Goal: Check status

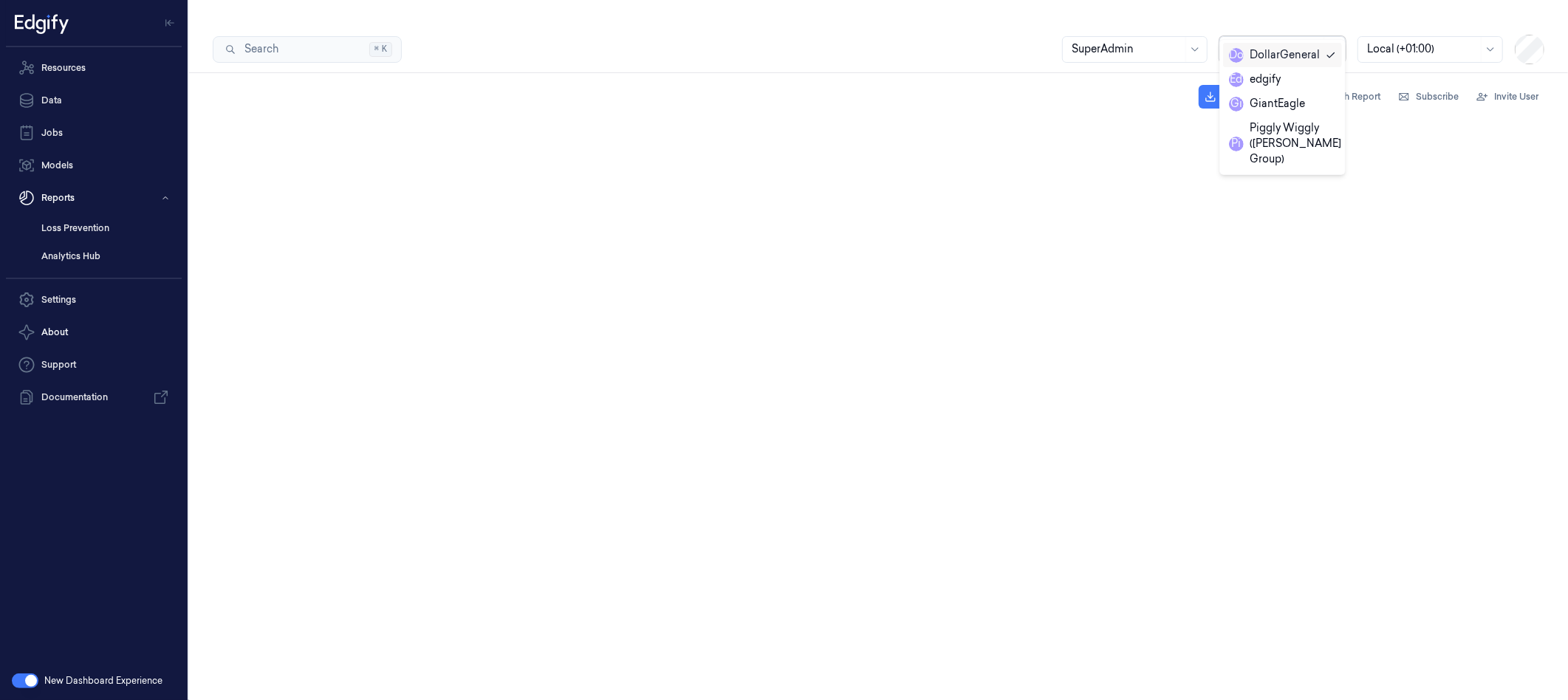
click at [1318, 37] on div "DollarGeneral" at bounding box center [1283, 49] width 74 height 25
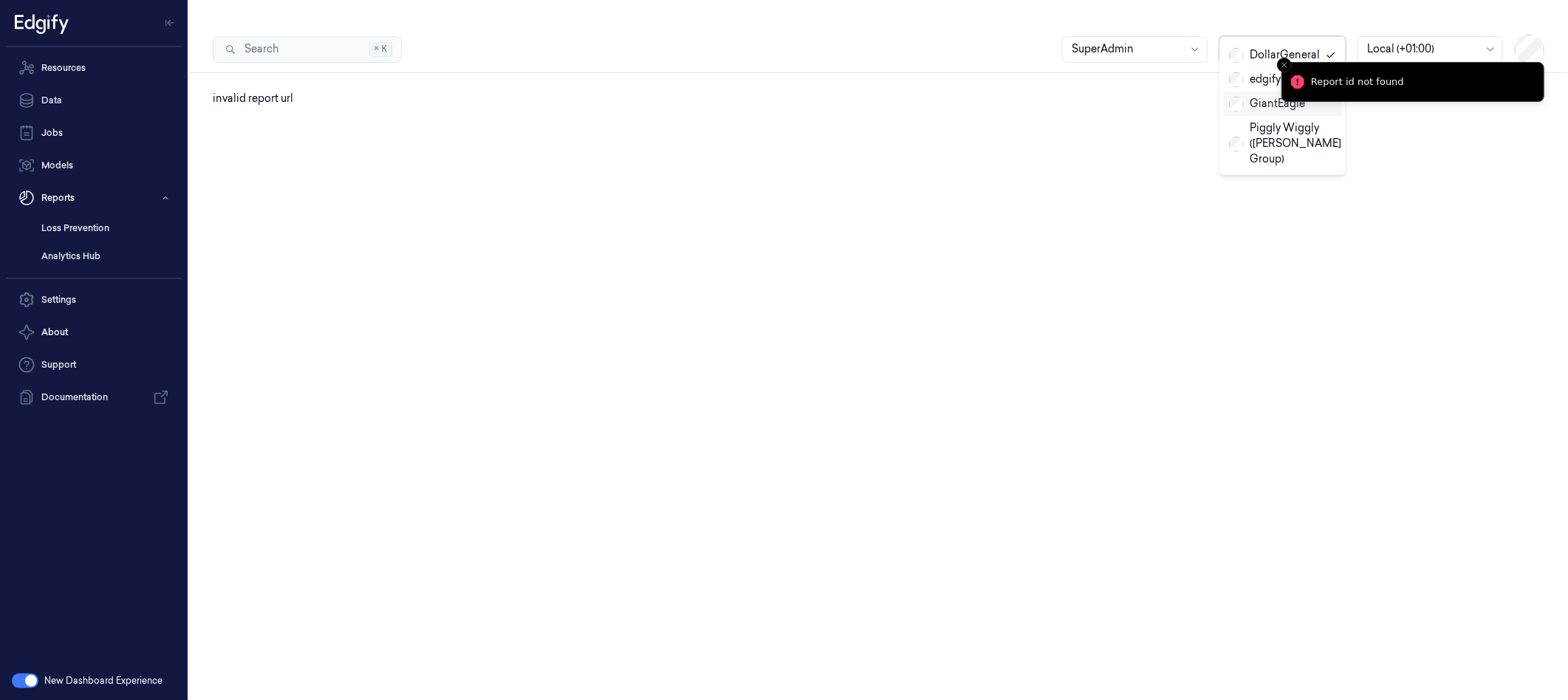
click at [1272, 102] on div "GiantEagle" at bounding box center [1267, 103] width 76 height 15
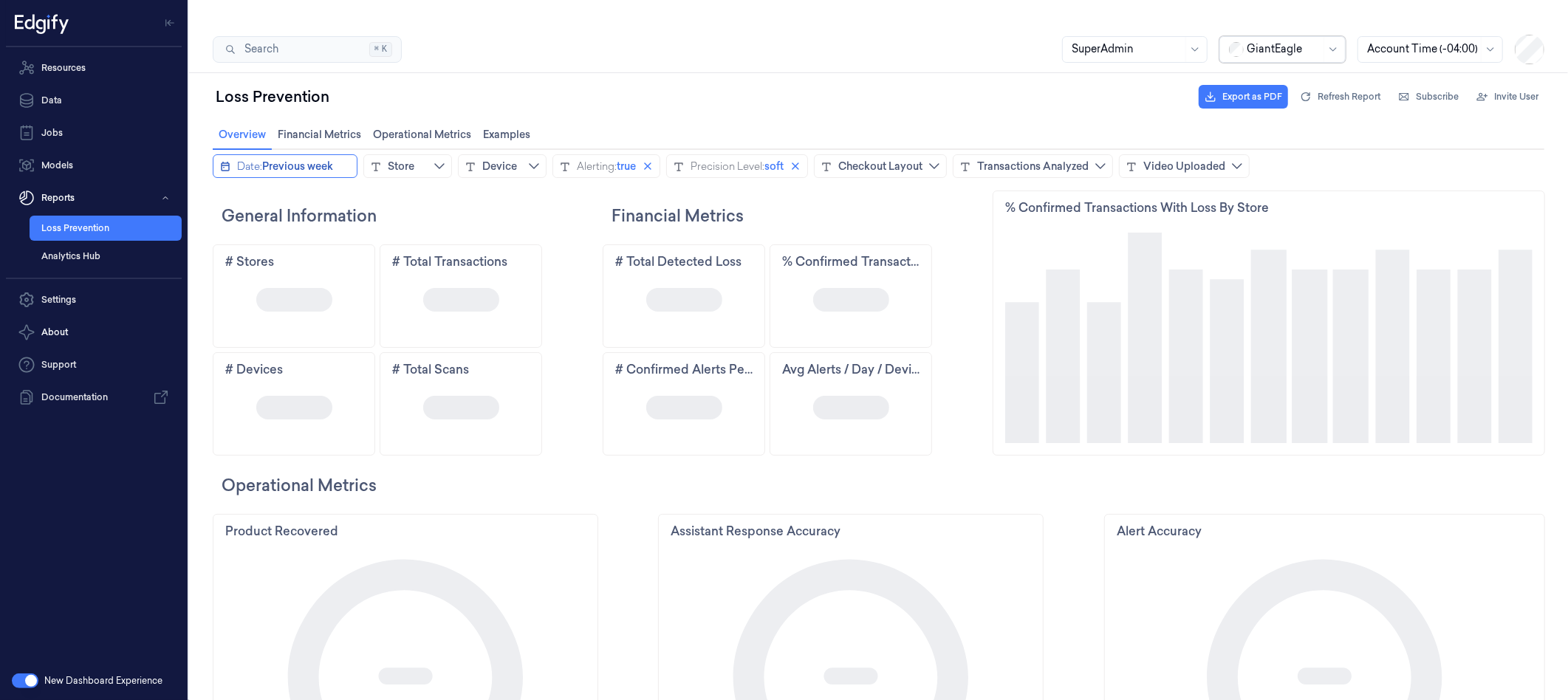
click at [298, 160] on span "Previous week" at bounding box center [296, 165] width 71 height 15
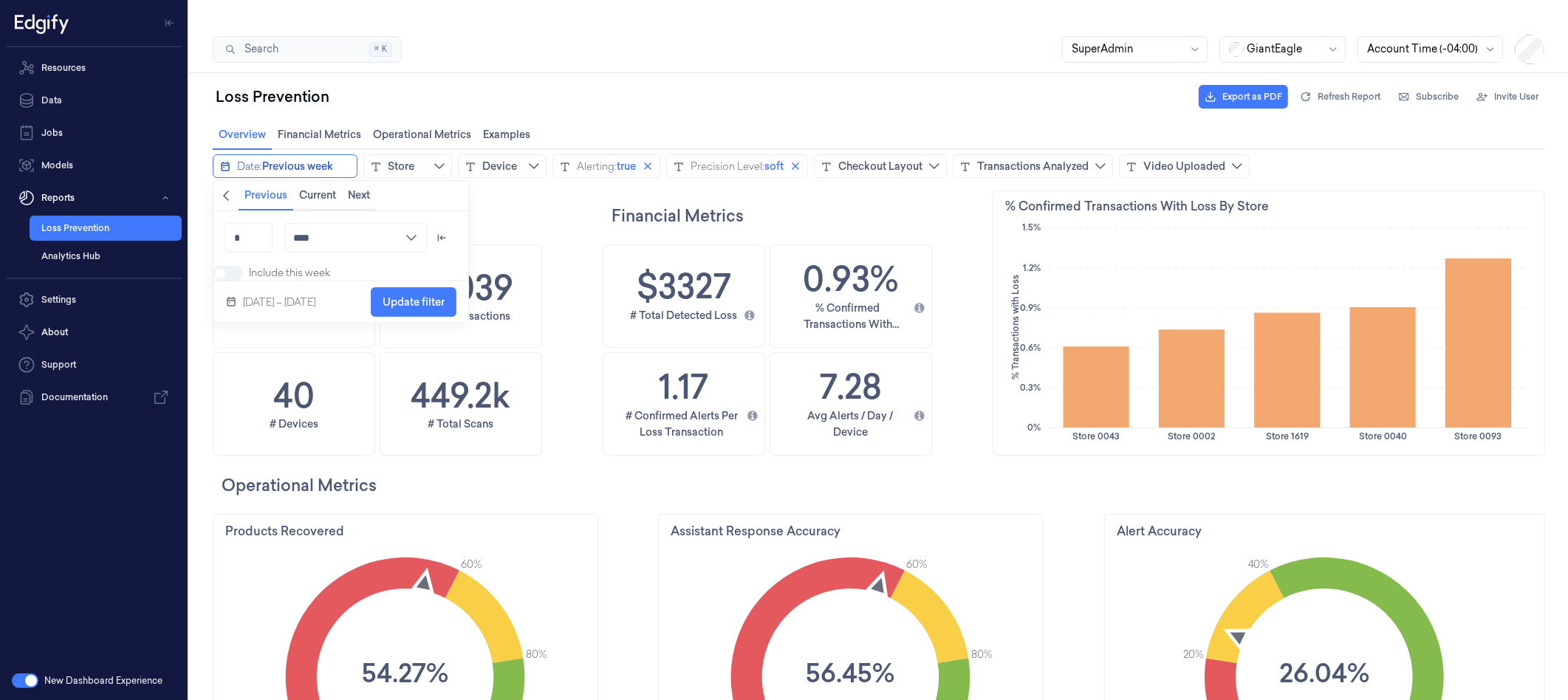
scroll to position [427, 87]
click at [220, 200] on icon "chevronleft icon" at bounding box center [225, 194] width 12 height 12
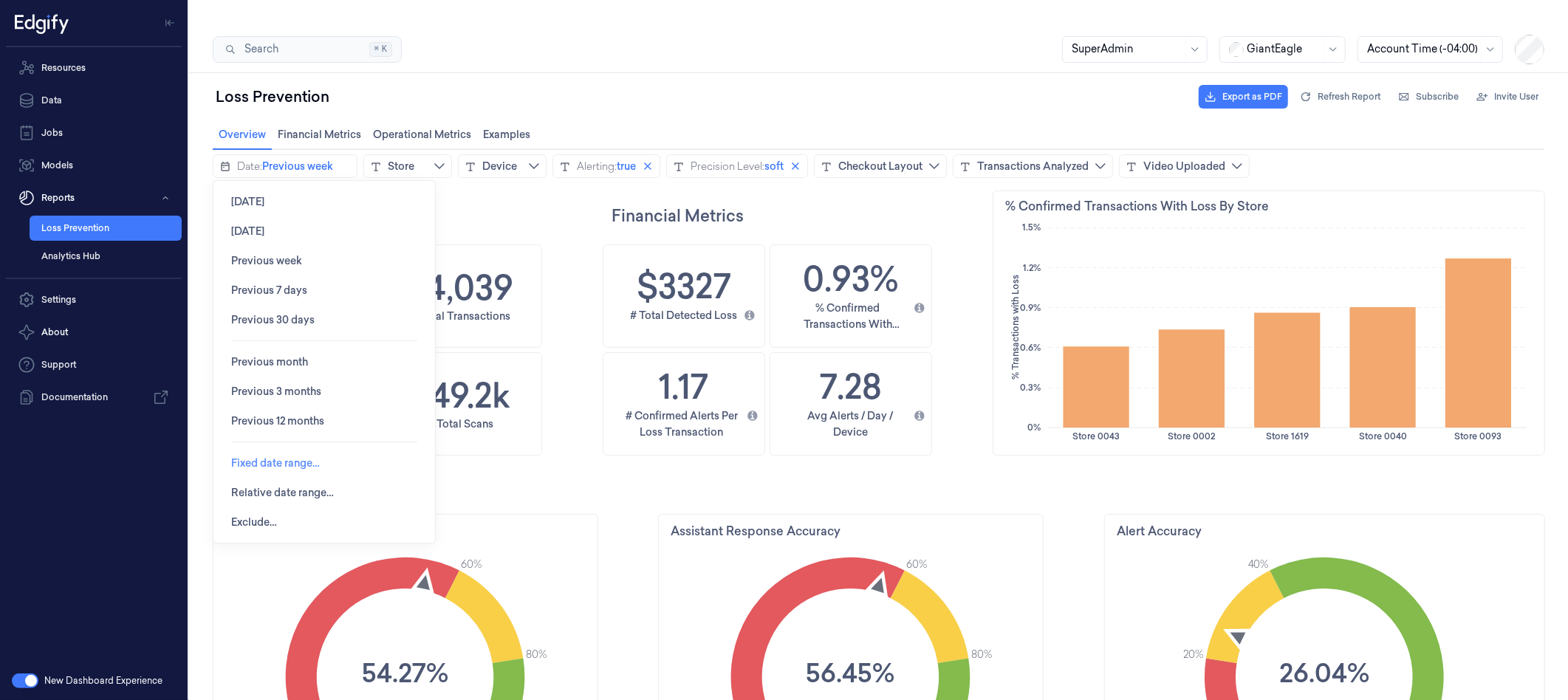
click at [262, 467] on span "Fixed date range…" at bounding box center [274, 462] width 89 height 12
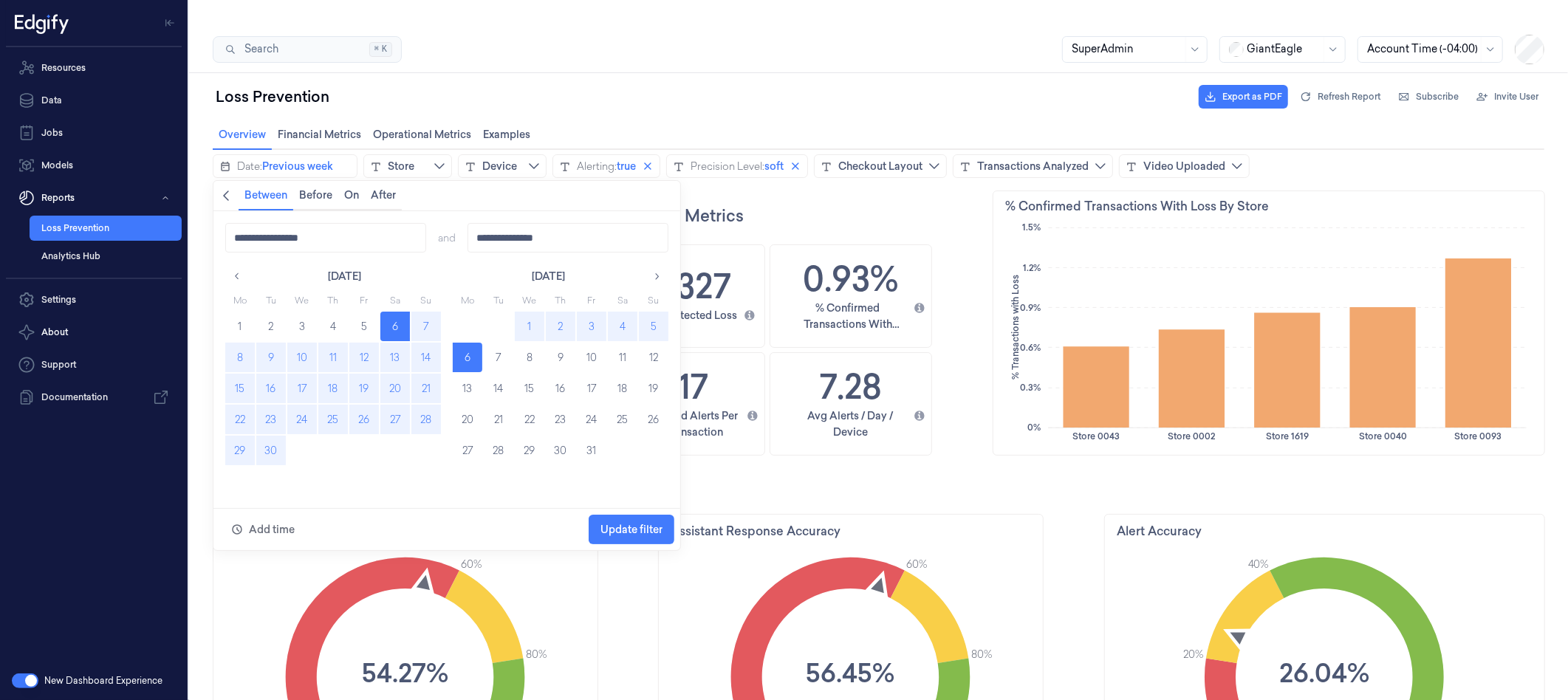
click at [238, 422] on button "22" at bounding box center [239, 419] width 29 height 29
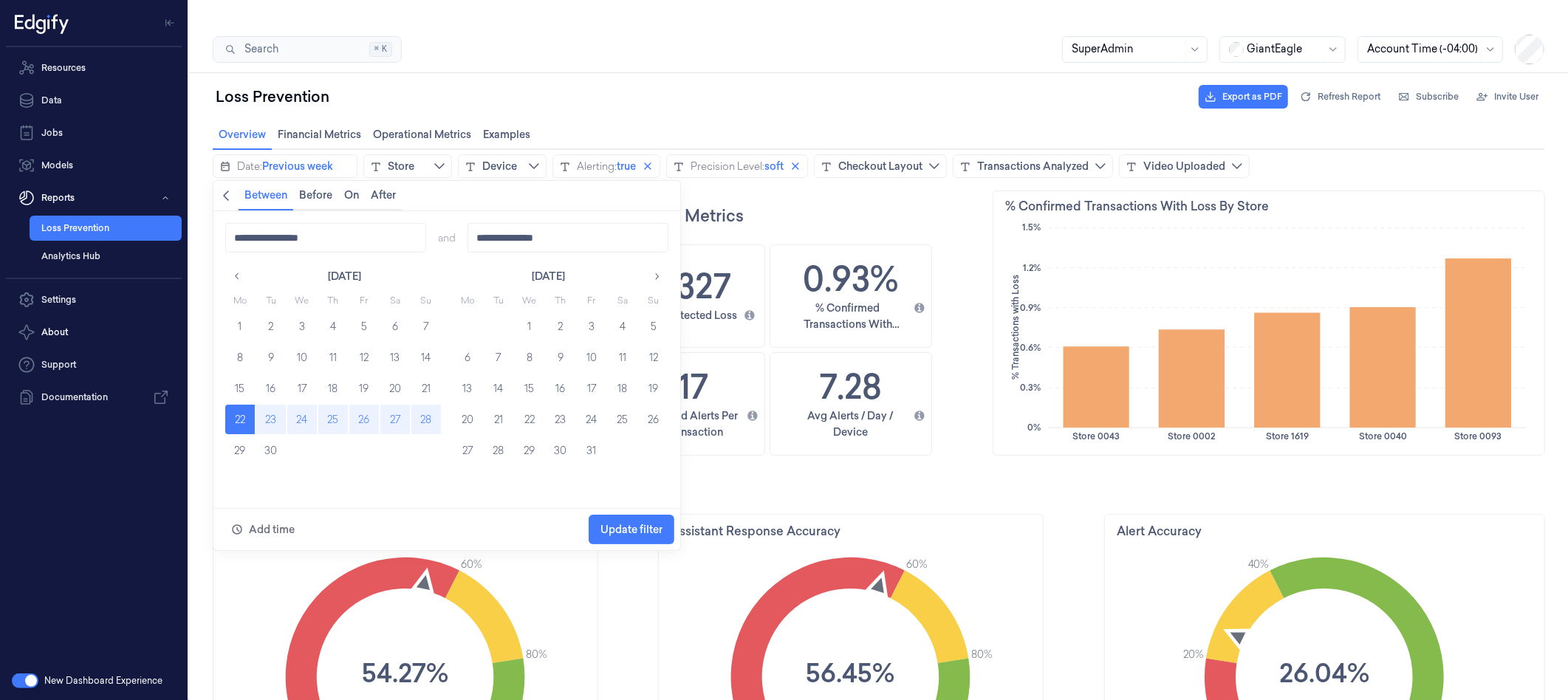
click at [418, 414] on button "28" at bounding box center [425, 419] width 29 height 29
type input "**********"
click at [617, 536] on span "Update filter" at bounding box center [630, 528] width 62 height 28
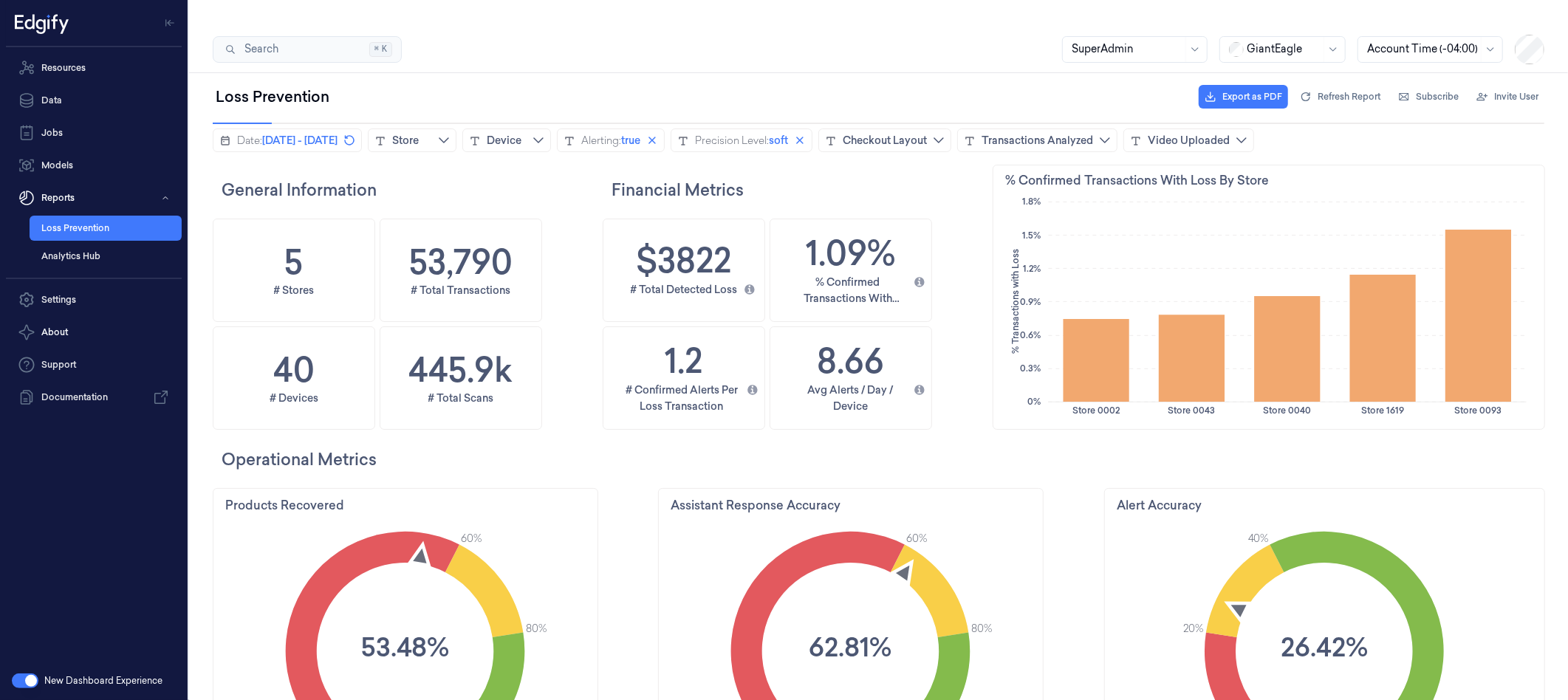
scroll to position [0, 0]
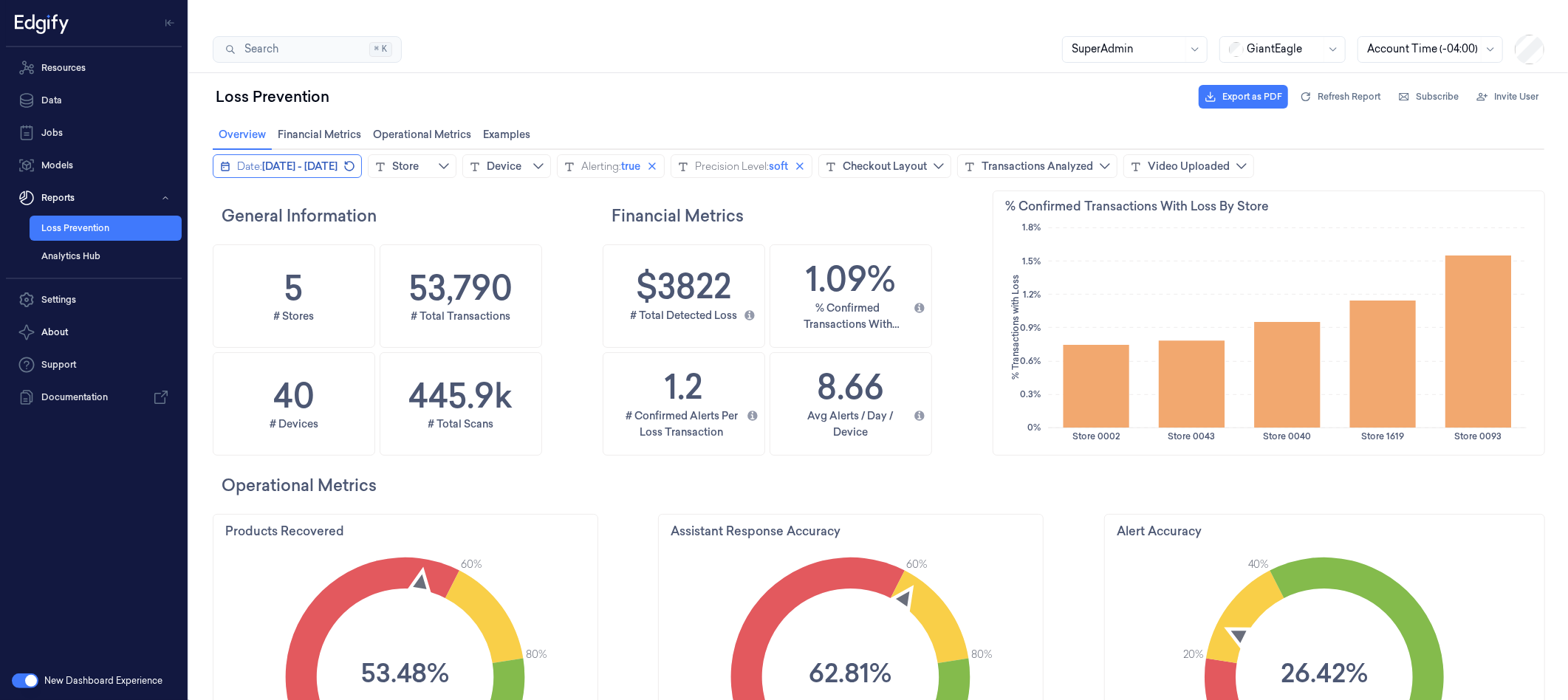
click at [319, 169] on span "September 22, 2025 - September 28, 2025" at bounding box center [298, 165] width 76 height 15
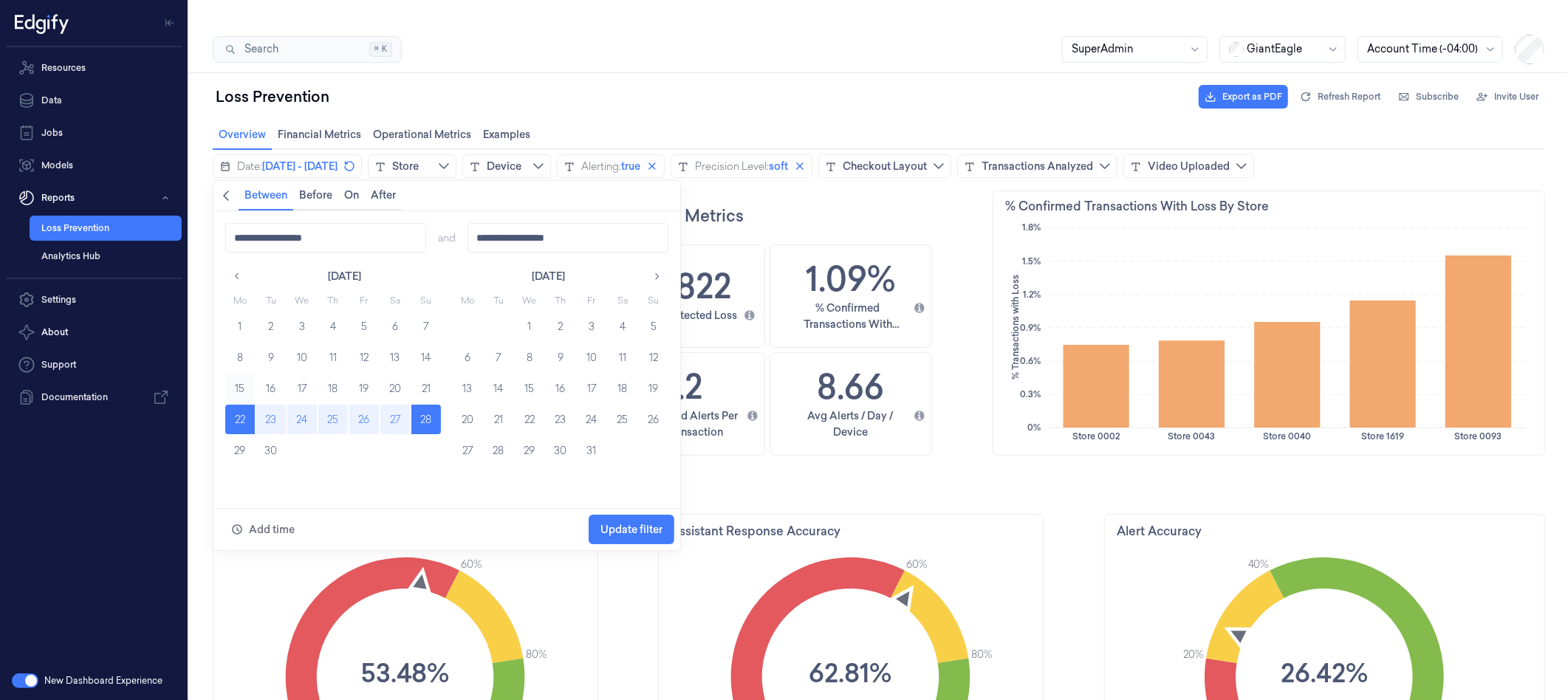
click at [237, 393] on button "15" at bounding box center [239, 388] width 29 height 29
click at [423, 387] on button "21" at bounding box center [425, 388] width 29 height 29
type input "**********"
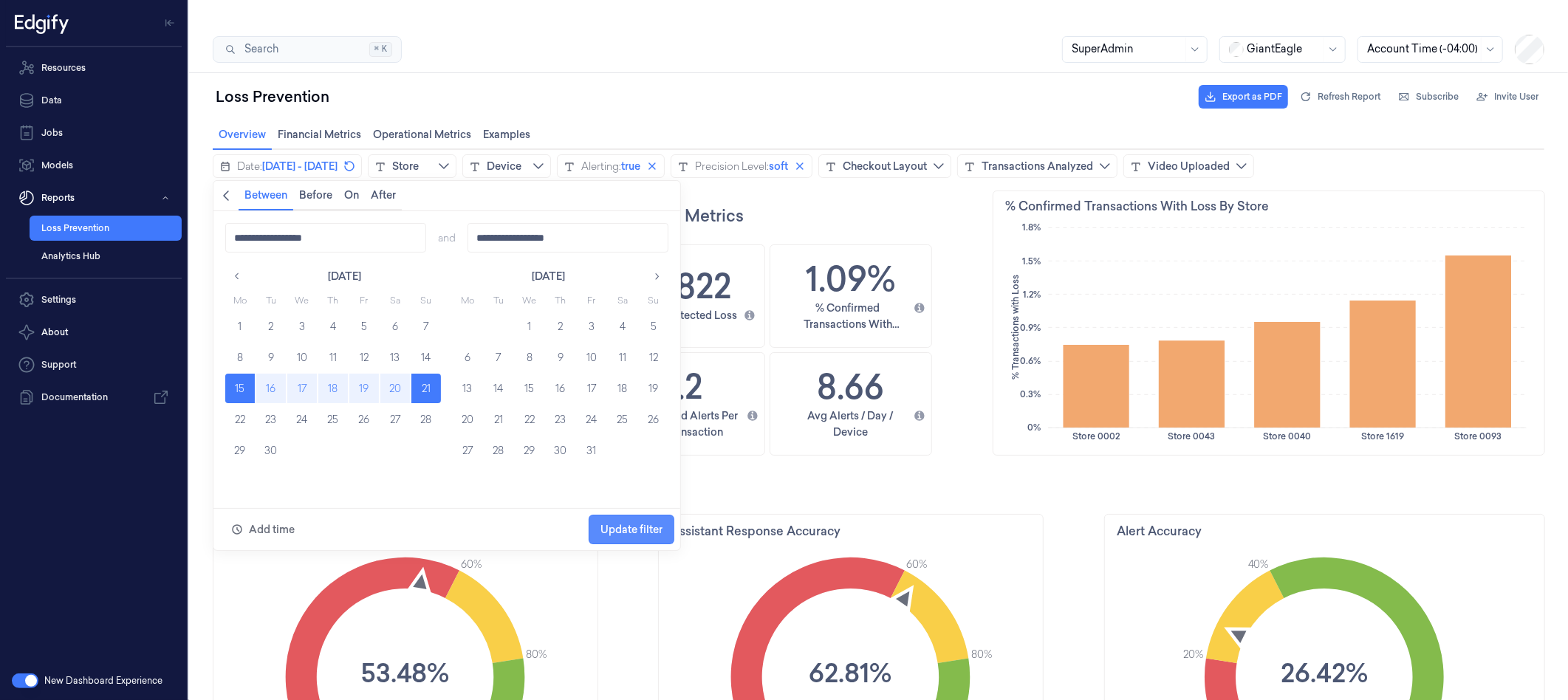
click at [624, 536] on span "Update filter" at bounding box center [630, 528] width 62 height 28
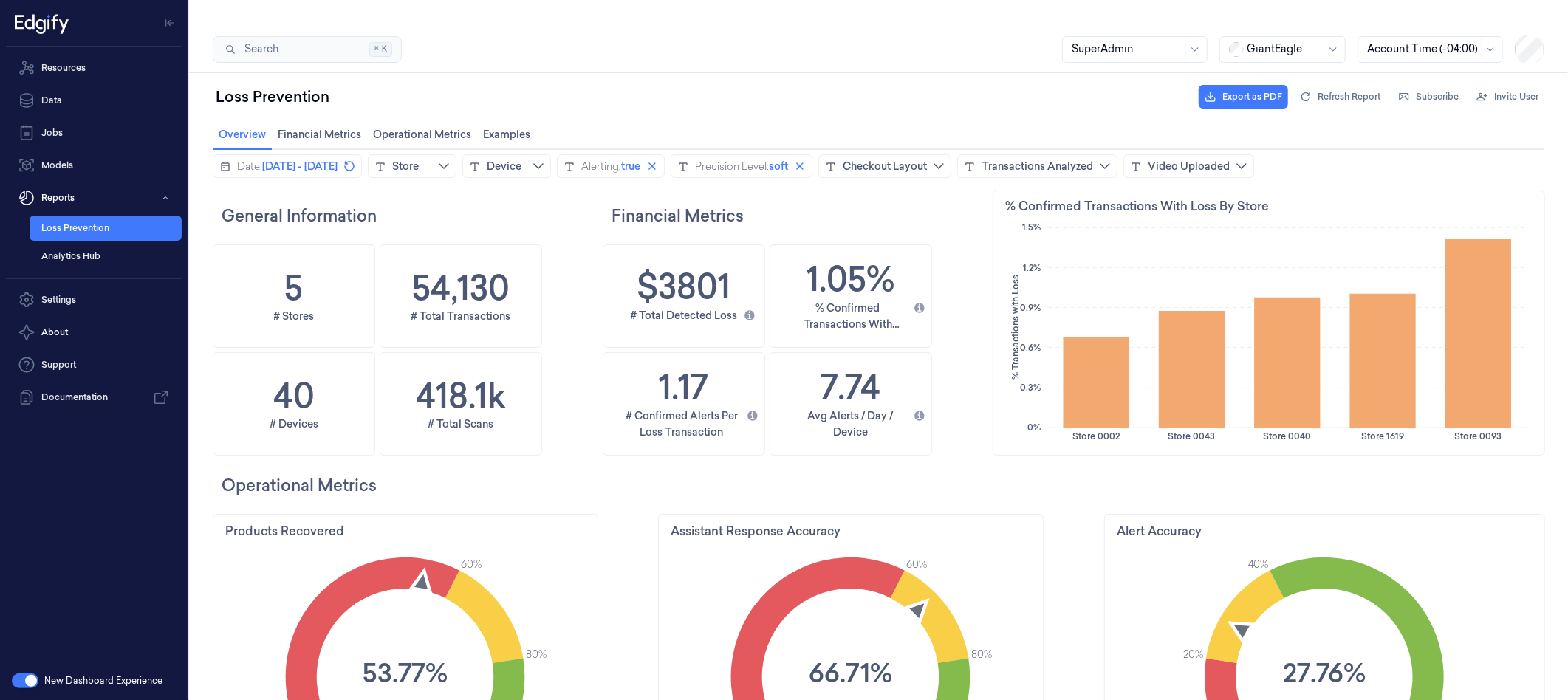
scroll to position [427, 574]
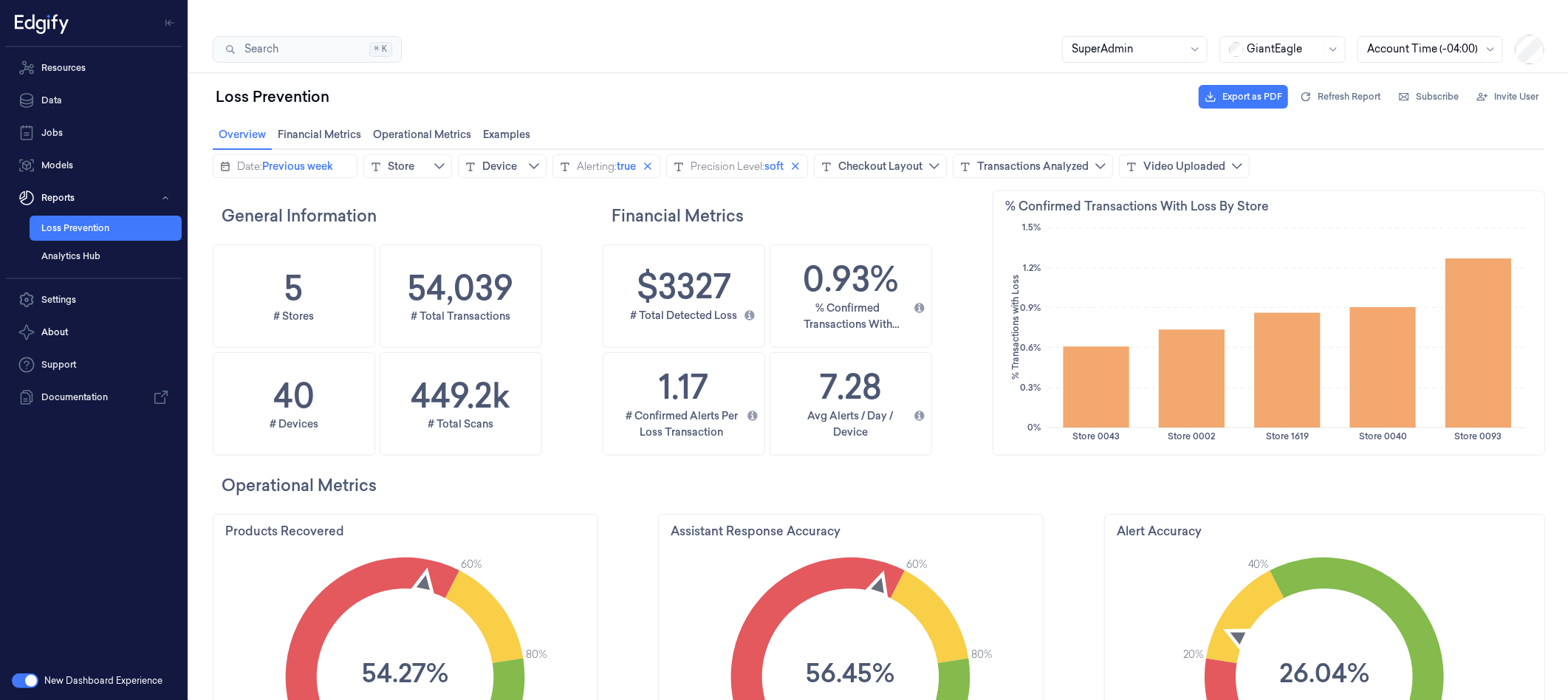
scroll to position [427, 574]
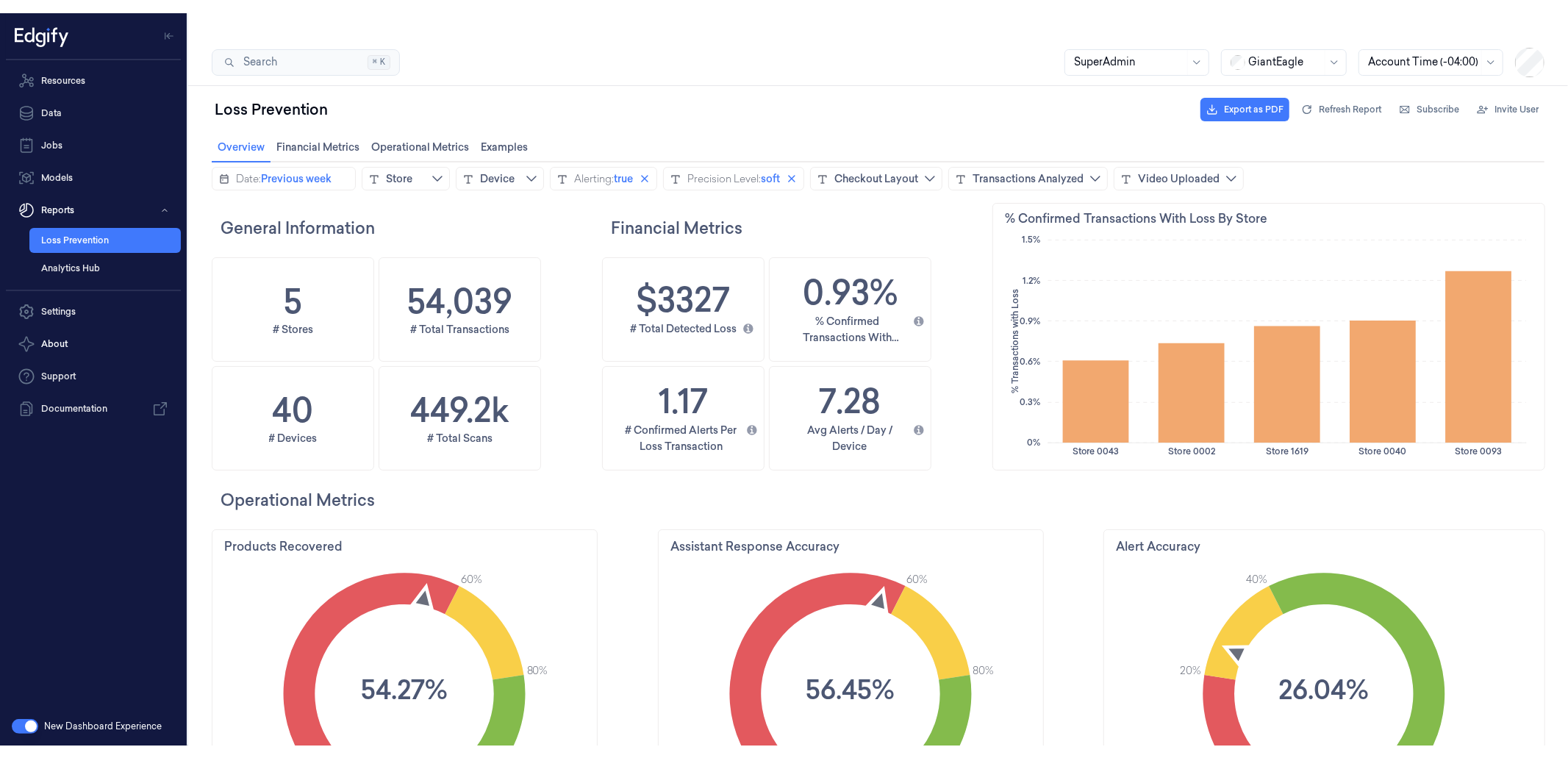
scroll to position [432, 576]
